Goal: Obtain resource: Obtain resource

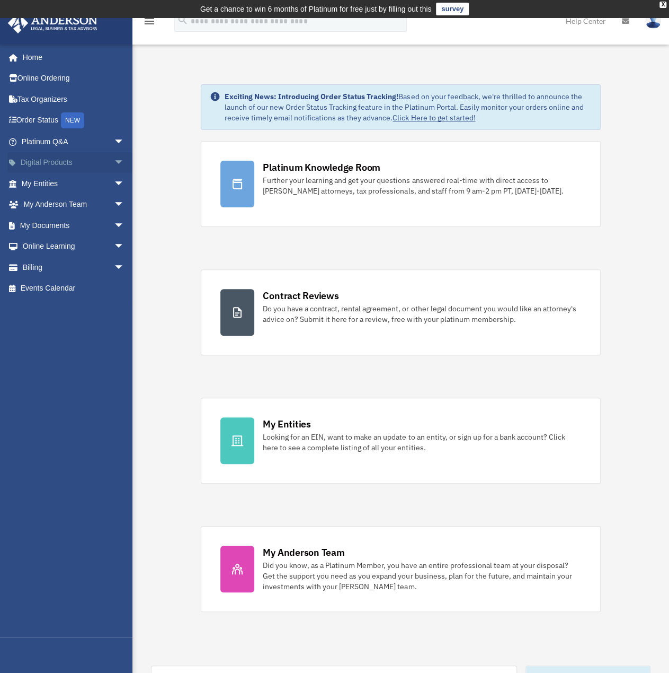
click at [119, 163] on span "arrow_drop_down" at bounding box center [124, 163] width 21 height 22
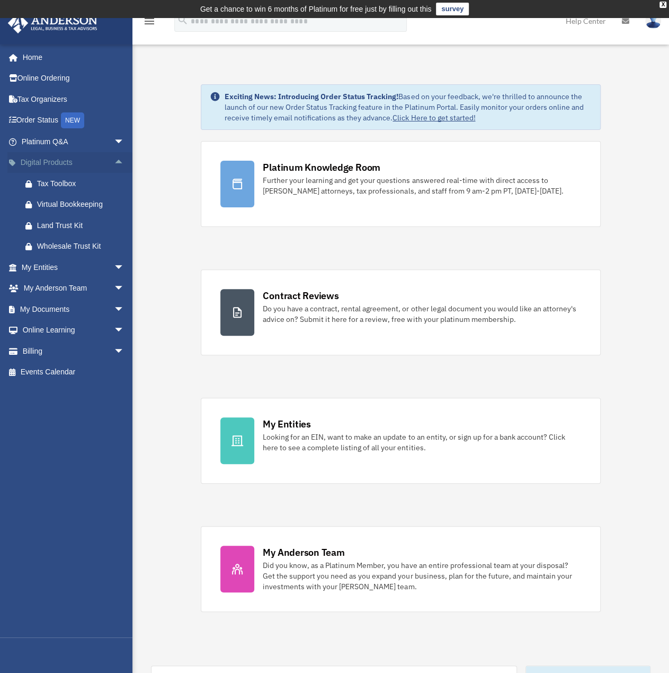
click at [117, 163] on span "arrow_drop_up" at bounding box center [124, 163] width 21 height 22
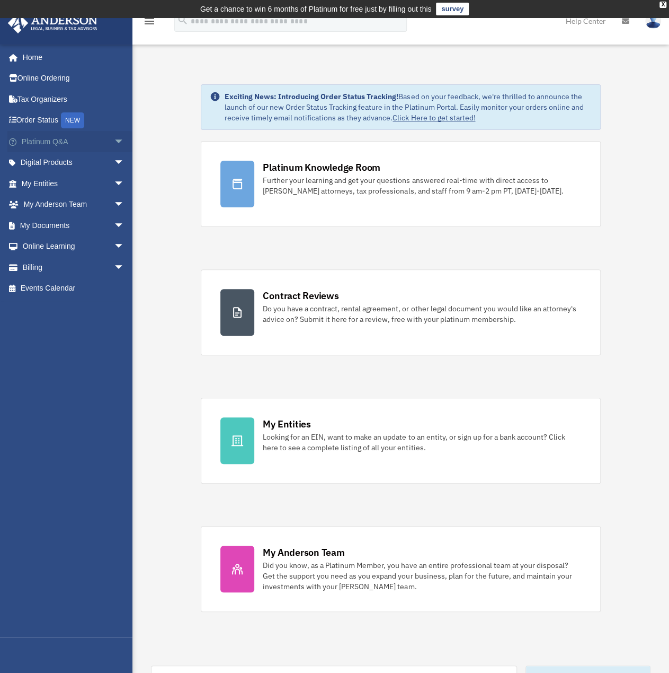
click at [116, 140] on span "arrow_drop_down" at bounding box center [124, 142] width 21 height 22
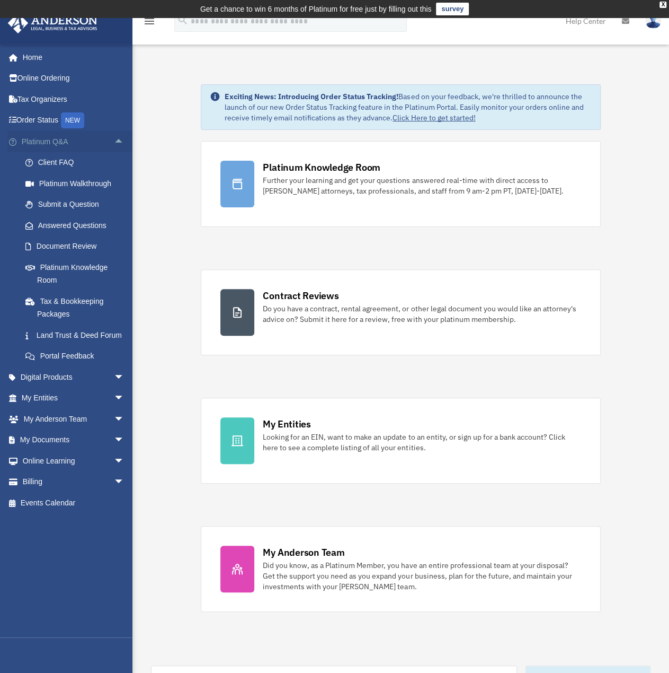
click at [116, 140] on span "arrow_drop_up" at bounding box center [124, 142] width 21 height 22
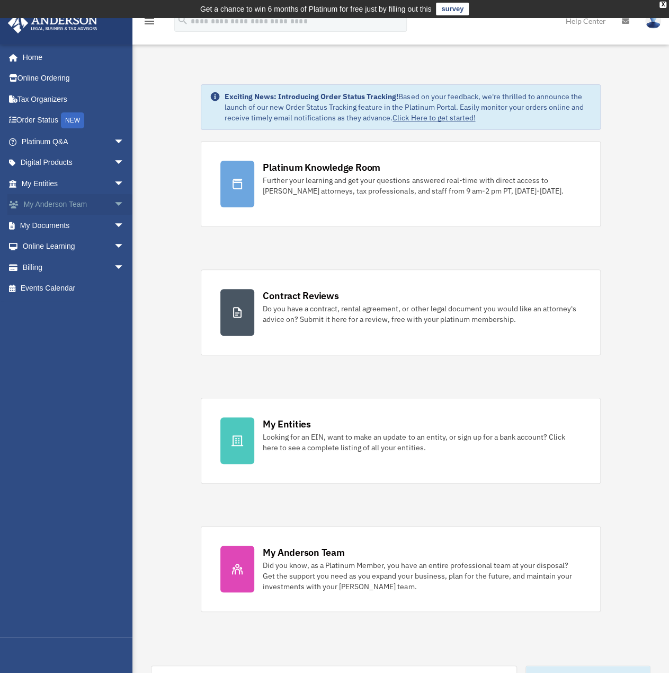
click at [114, 194] on span "arrow_drop_down" at bounding box center [124, 205] width 21 height 22
click at [114, 194] on span "arrow_drop_up" at bounding box center [124, 205] width 21 height 22
click at [114, 184] on span "arrow_drop_down" at bounding box center [124, 184] width 21 height 22
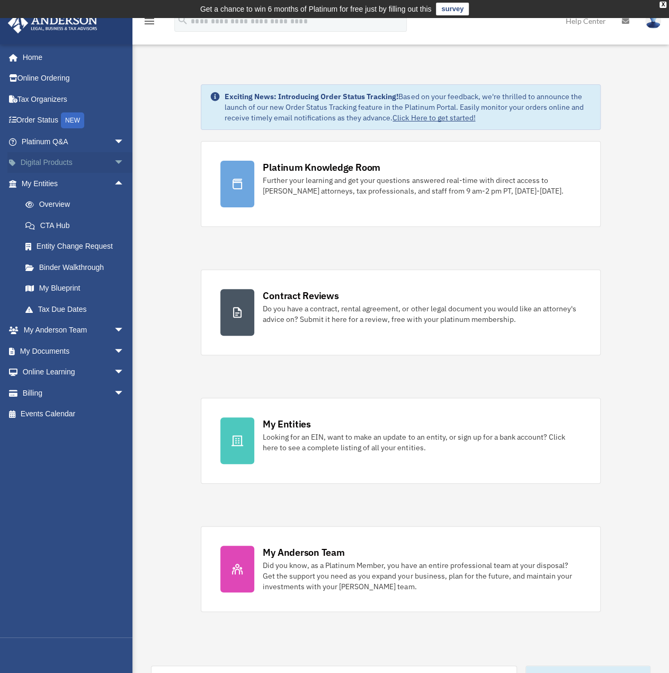
click at [114, 157] on span "arrow_drop_down" at bounding box center [124, 163] width 21 height 22
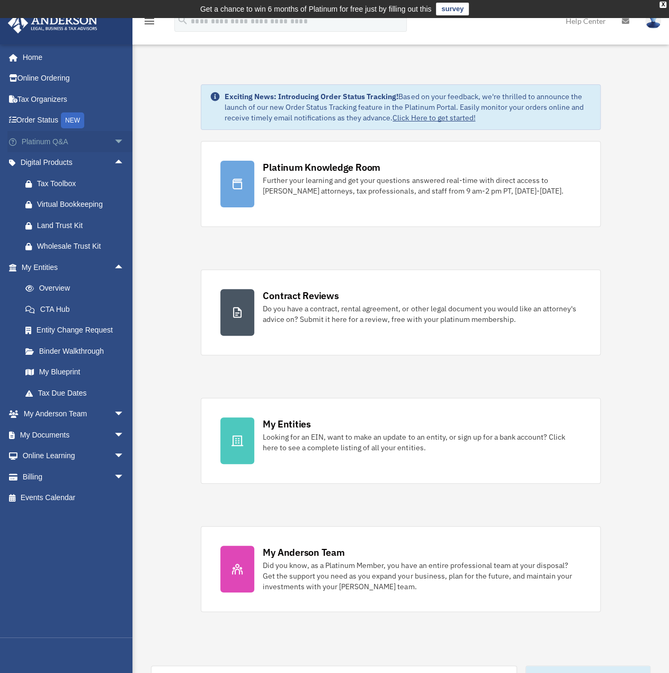
click at [114, 143] on span "arrow_drop_down" at bounding box center [124, 142] width 21 height 22
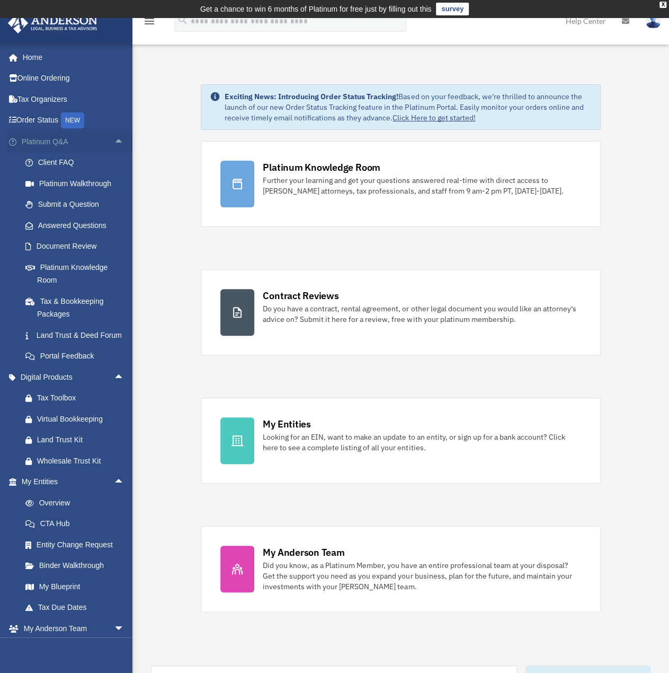
click at [102, 145] on link "Platinum Q&A arrow_drop_up" at bounding box center [73, 141] width 133 height 21
click at [117, 144] on span "arrow_drop_up" at bounding box center [124, 142] width 21 height 22
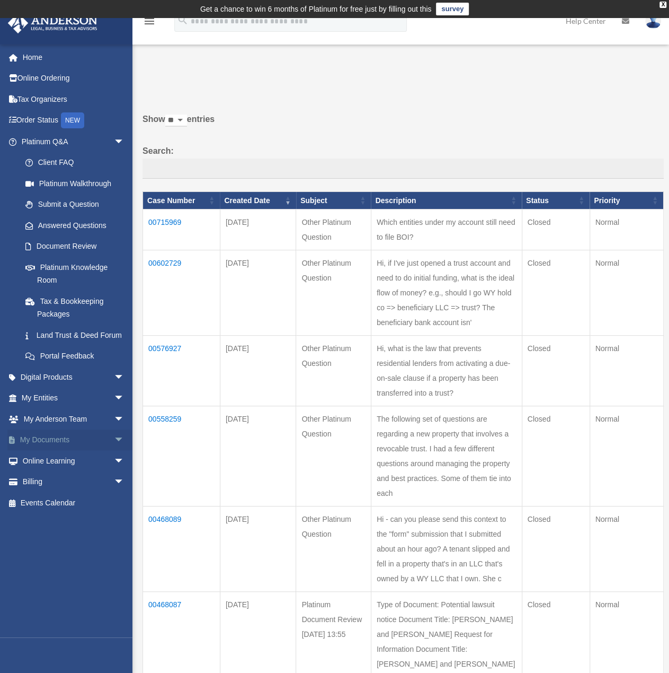
click at [114, 451] on span "arrow_drop_down" at bounding box center [124, 440] width 21 height 22
click at [84, 513] on link "Forms Library" at bounding box center [78, 502] width 126 height 21
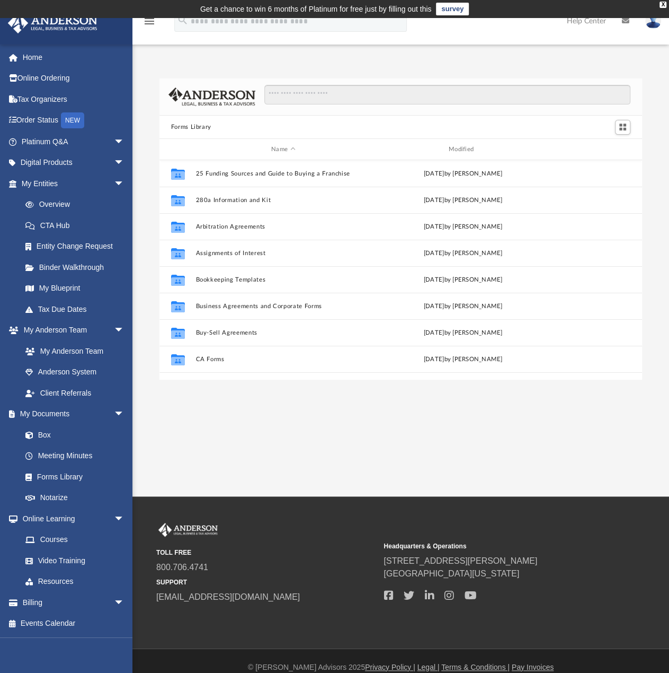
scroll to position [233, 475]
click at [320, 91] on input "Search files and folders" at bounding box center [447, 95] width 366 height 20
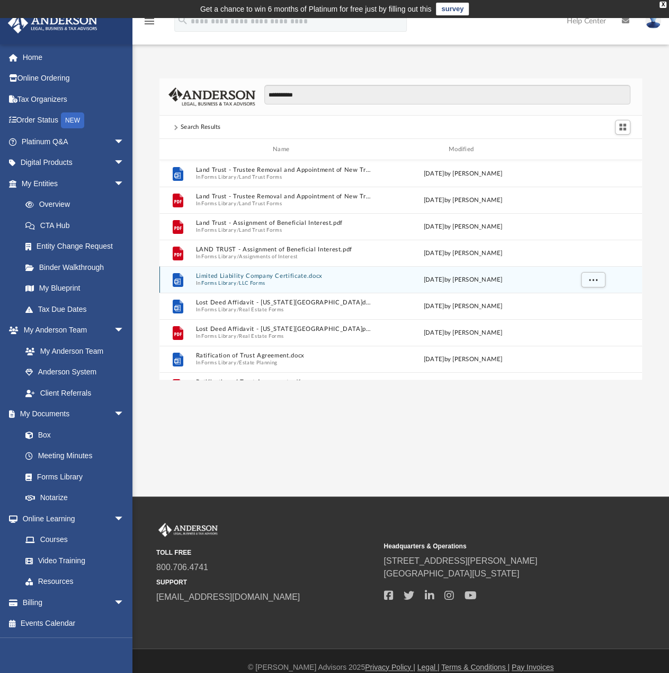
click at [288, 281] on span "In Forms Library / LLC Forms" at bounding box center [283, 283] width 175 height 7
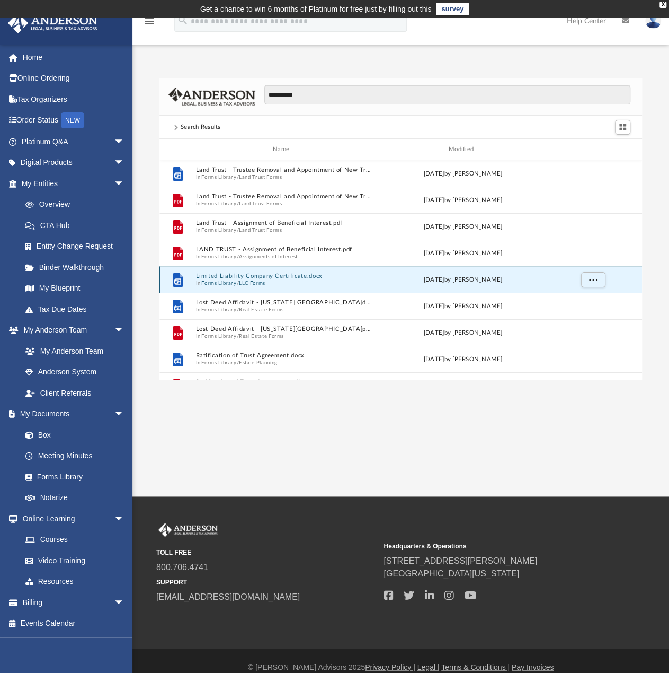
click at [288, 279] on button "Limited Liability Company Certificate.docx" at bounding box center [283, 275] width 175 height 7
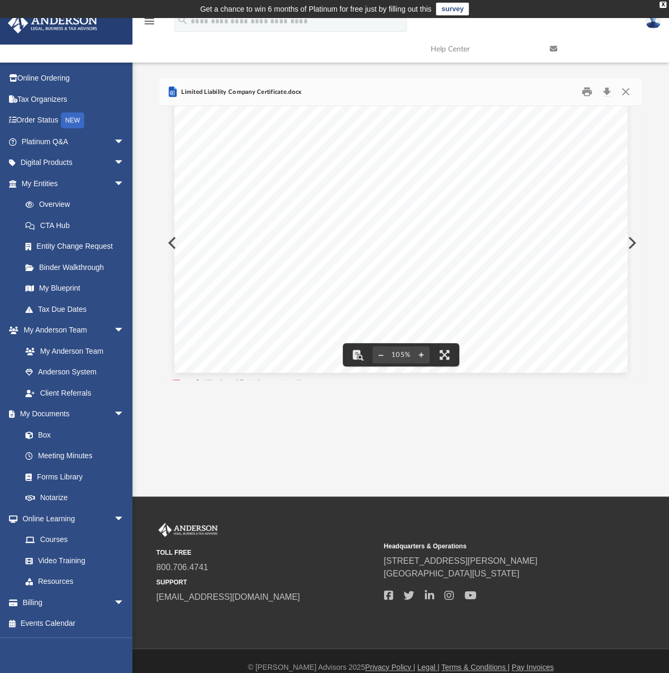
scroll to position [330, 0]
click at [622, 96] on button "Close" at bounding box center [625, 92] width 19 height 16
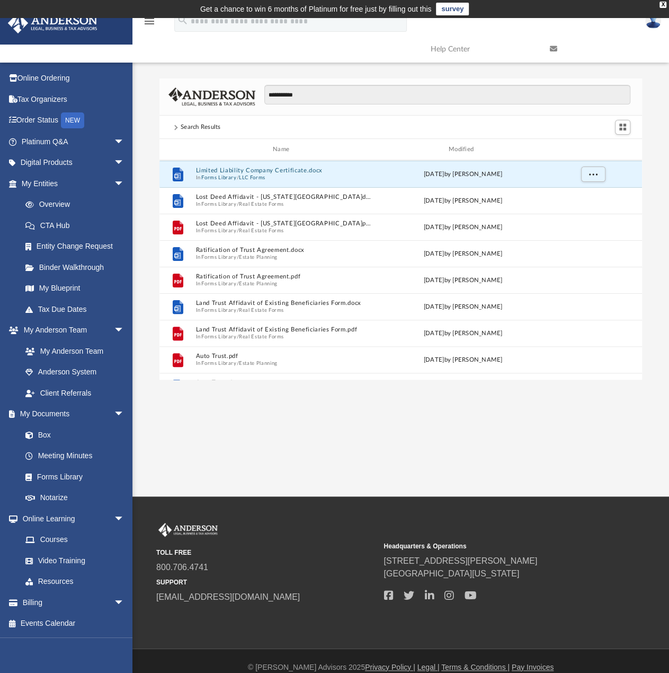
scroll to position [106, 0]
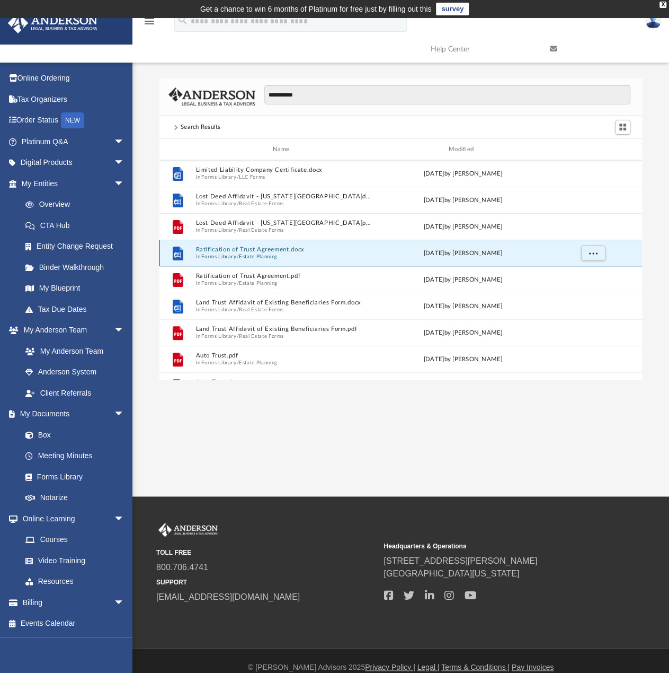
click at [294, 253] on button "Ratification of Trust Agreement.docx" at bounding box center [283, 249] width 175 height 7
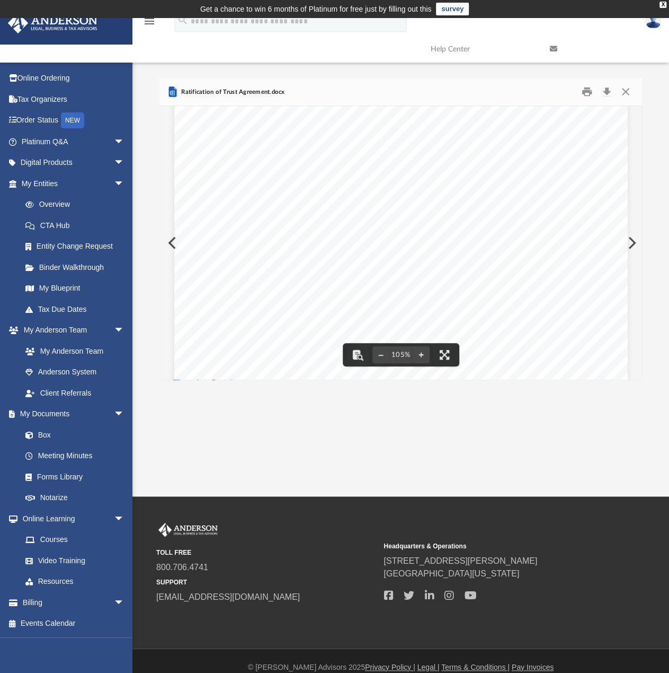
scroll to position [118, 0]
click at [623, 93] on button "Close" at bounding box center [625, 92] width 19 height 16
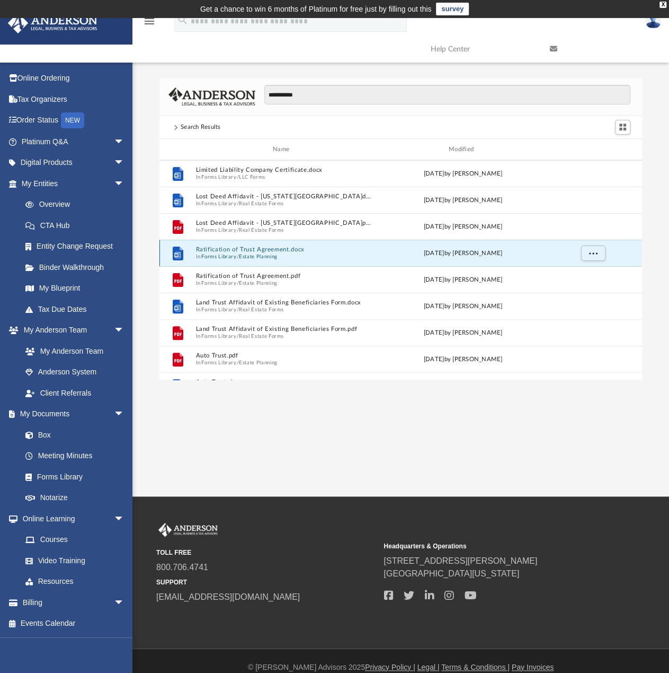
scroll to position [159, 0]
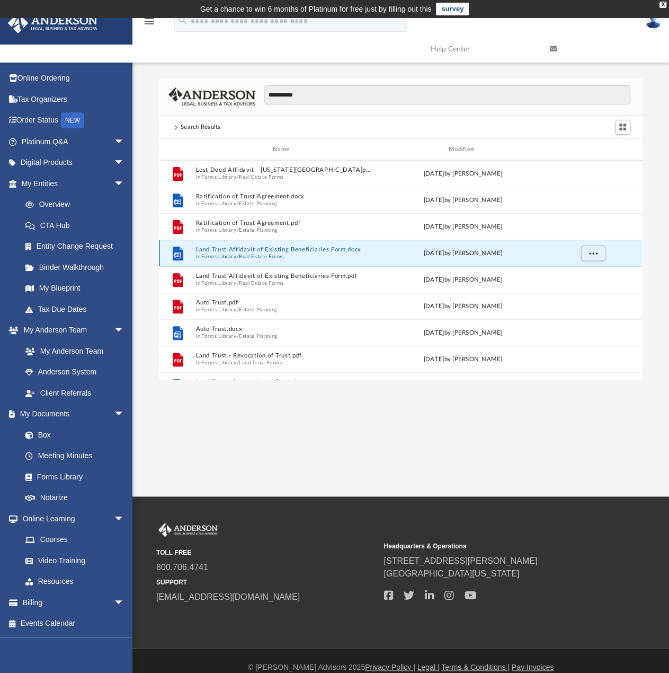
click at [341, 249] on button "Land Trust Affidavit of Existing Beneficiaries Form.docx" at bounding box center [283, 249] width 175 height 7
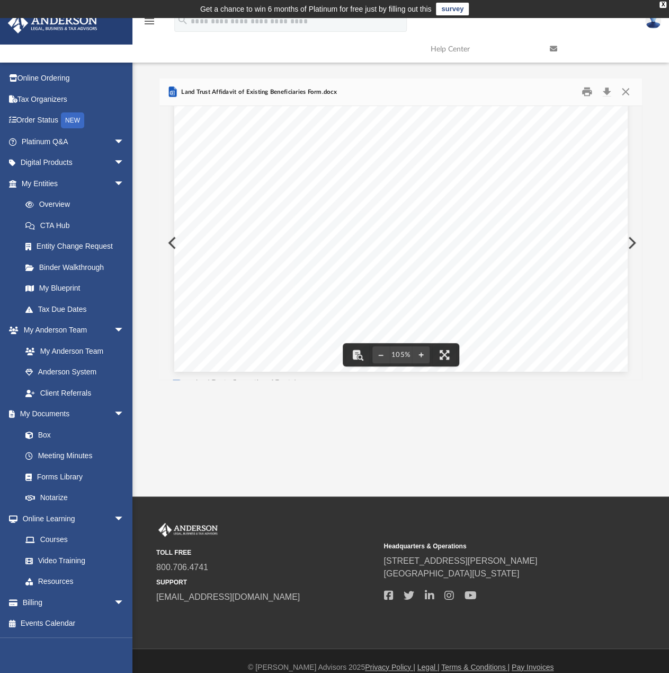
scroll to position [0, 0]
click at [625, 94] on button "Close" at bounding box center [625, 92] width 19 height 16
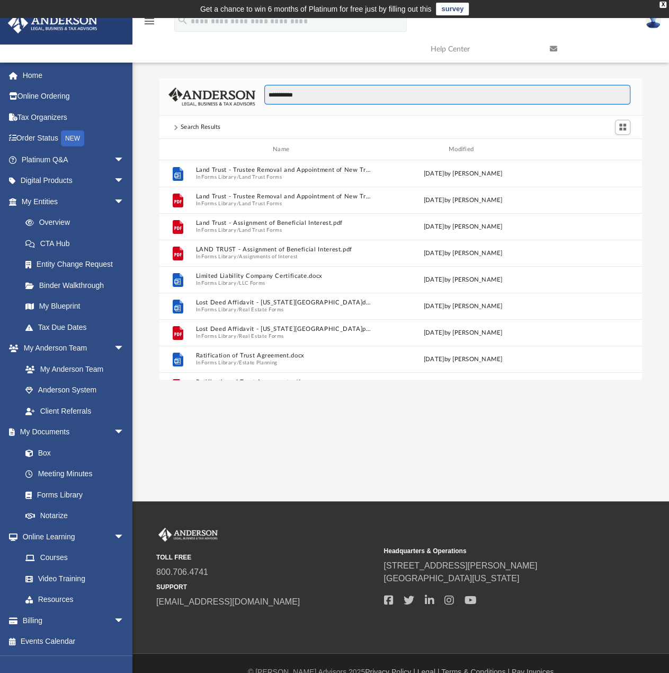
click at [290, 94] on input "**********" at bounding box center [447, 95] width 366 height 20
type input "**********"
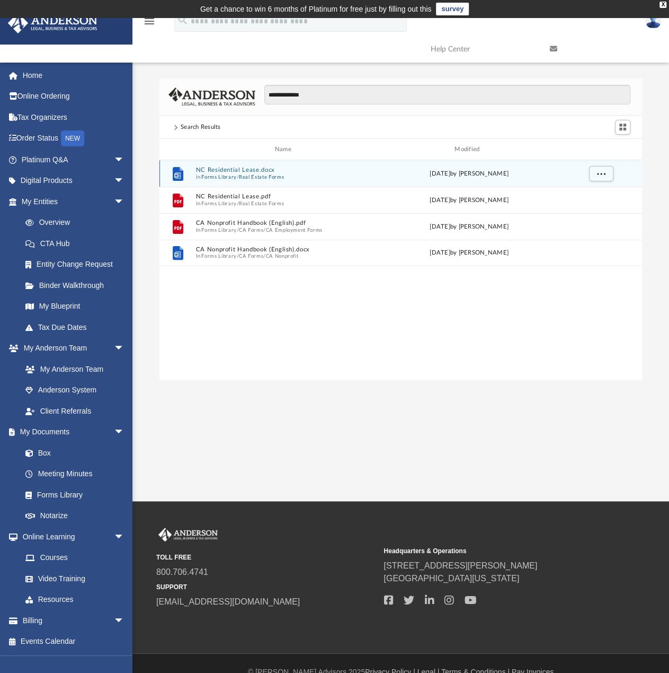
click at [250, 178] on button "Real Estate Forms" at bounding box center [261, 177] width 45 height 7
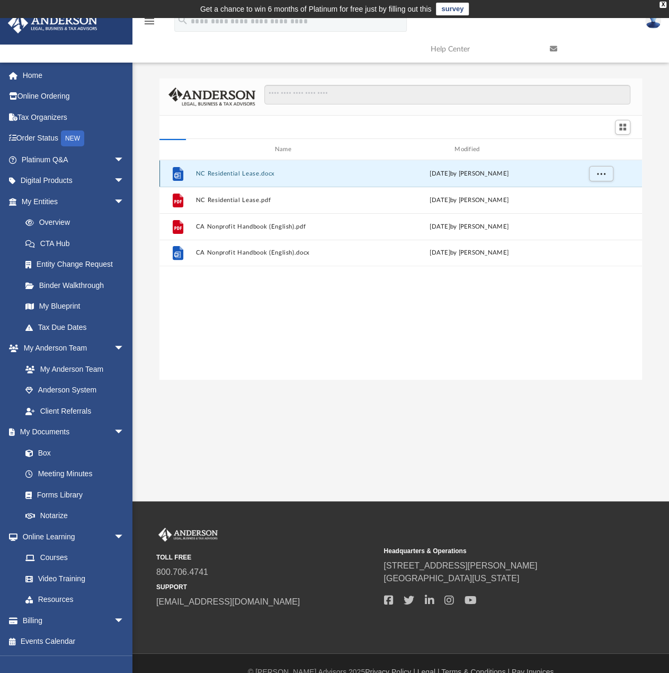
click at [247, 168] on div "File NC Residential Lease.docx Wed Oct 5 2022 by Mary Acree" at bounding box center [401, 173] width 483 height 27
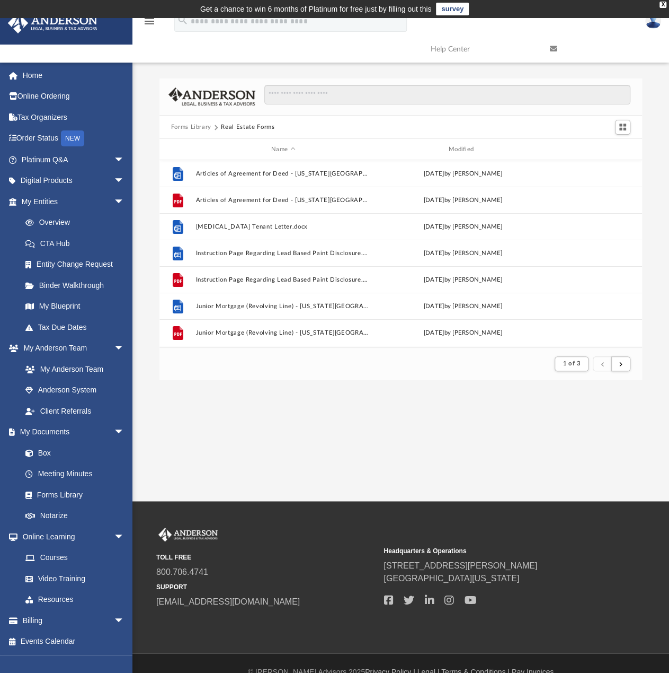
scroll to position [8, 8]
click at [320, 87] on input "Search files and folders" at bounding box center [447, 95] width 366 height 20
click at [176, 129] on button "Forms Library" at bounding box center [191, 127] width 40 height 10
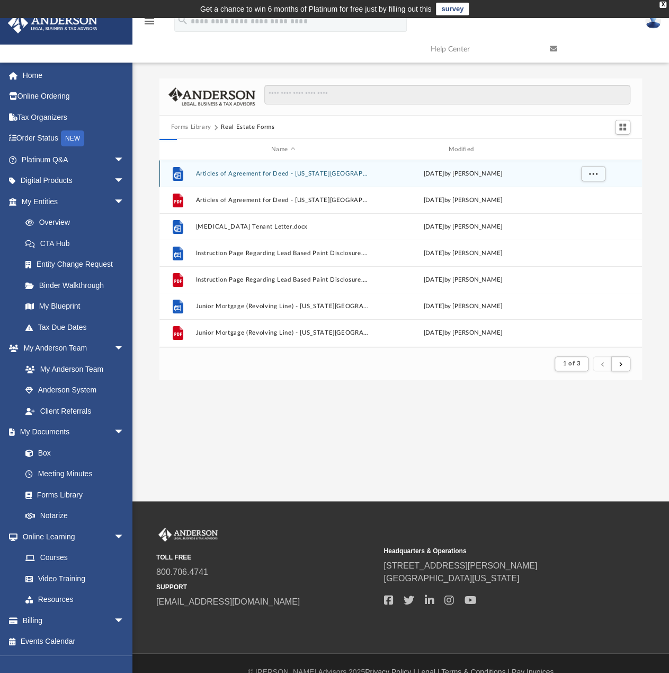
scroll to position [233, 475]
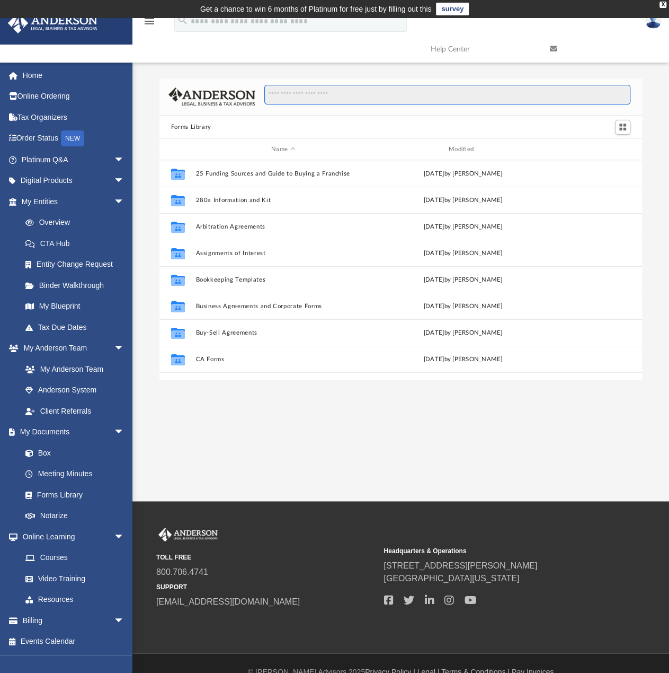
click at [325, 92] on input "Search files and folders" at bounding box center [447, 95] width 366 height 20
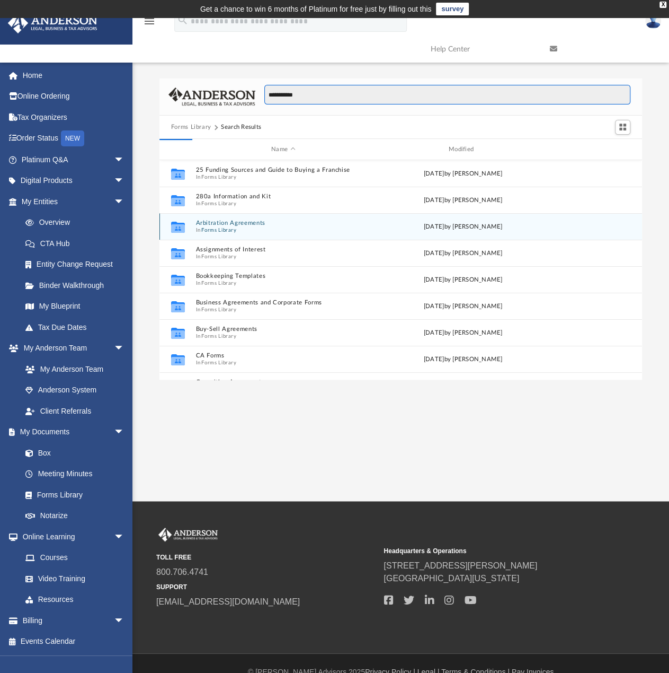
type input "**********"
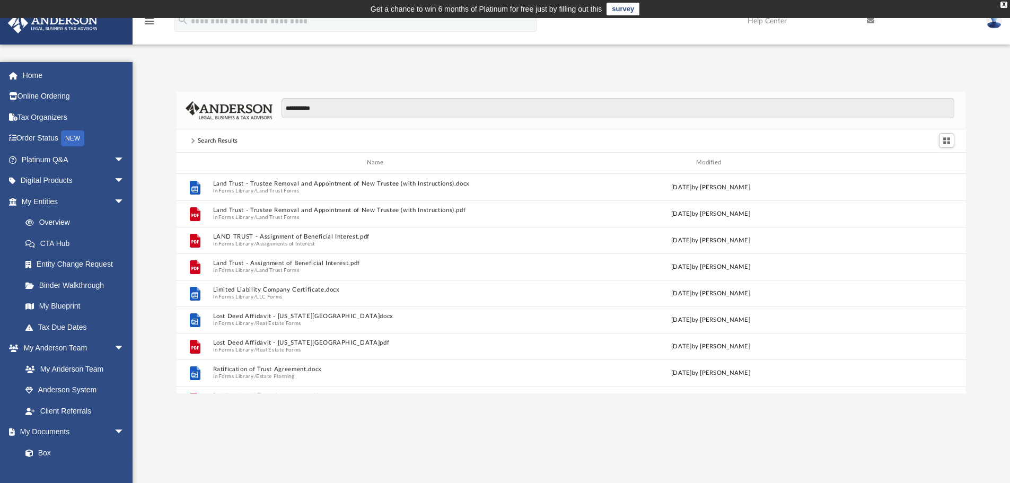
scroll to position [233, 781]
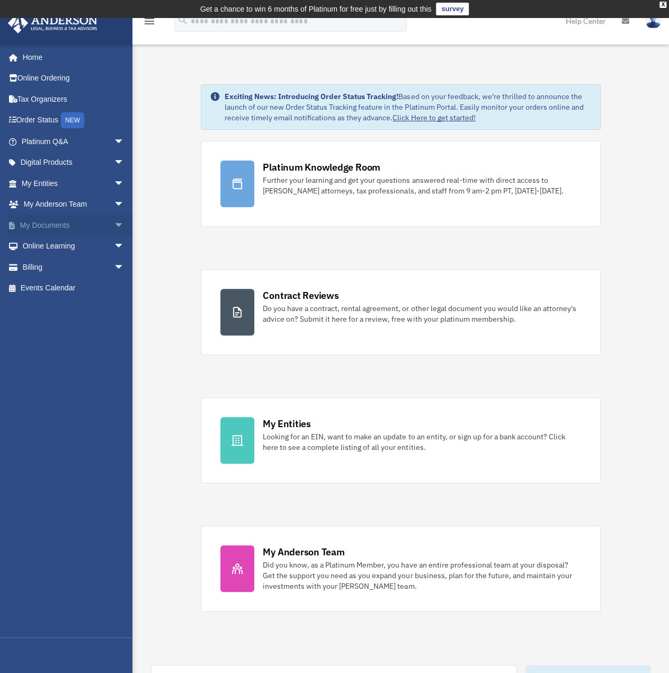
click at [114, 218] on span "arrow_drop_down" at bounding box center [124, 226] width 21 height 22
click at [114, 216] on span "arrow_drop_up" at bounding box center [124, 226] width 21 height 22
click at [114, 179] on span "arrow_drop_down" at bounding box center [124, 184] width 21 height 22
